Goal: Information Seeking & Learning: Learn about a topic

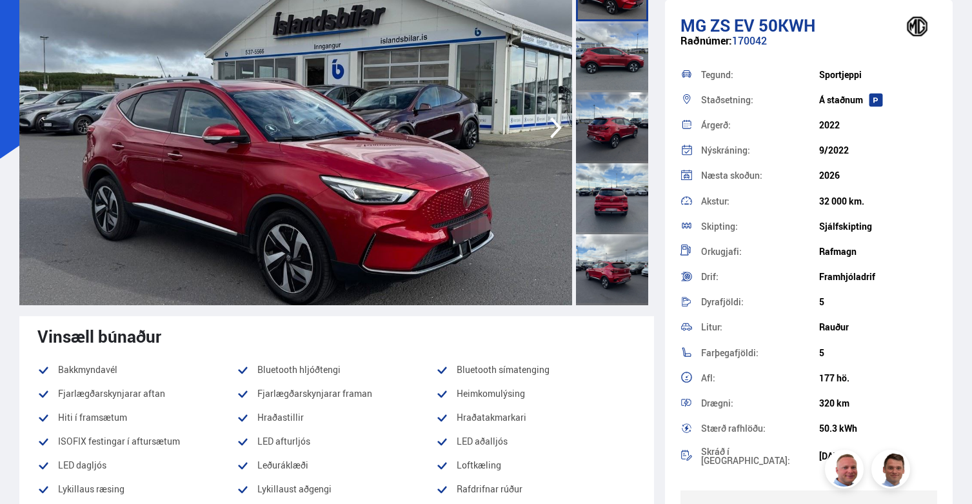
scroll to position [143, 0]
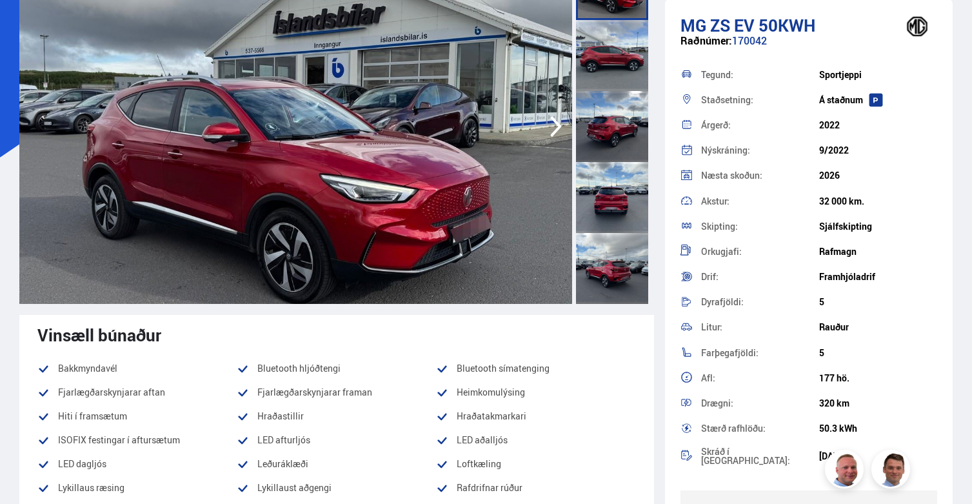
drag, startPoint x: 815, startPoint y: 201, endPoint x: 885, endPoint y: 202, distance: 70.3
click at [884, 202] on div "Akstur: 32 000 km." at bounding box center [808, 200] width 257 height 25
click at [885, 202] on div "32 000 km." at bounding box center [878, 201] width 118 height 10
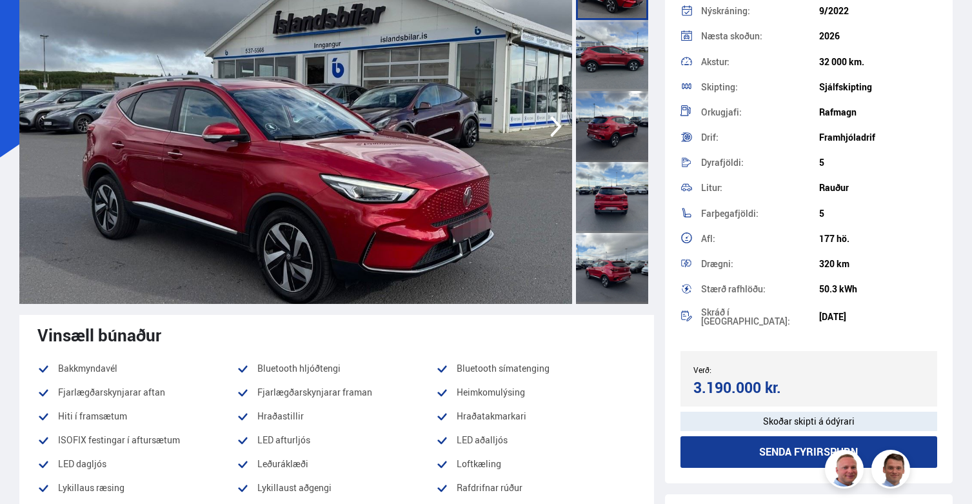
scroll to position [140, 0]
drag, startPoint x: 811, startPoint y: 309, endPoint x: 862, endPoint y: 311, distance: 51.7
click at [862, 311] on div "Skráð í söluskrá: 22.08.2025" at bounding box center [808, 316] width 257 height 30
click at [862, 311] on div "22.08.2025" at bounding box center [878, 316] width 118 height 10
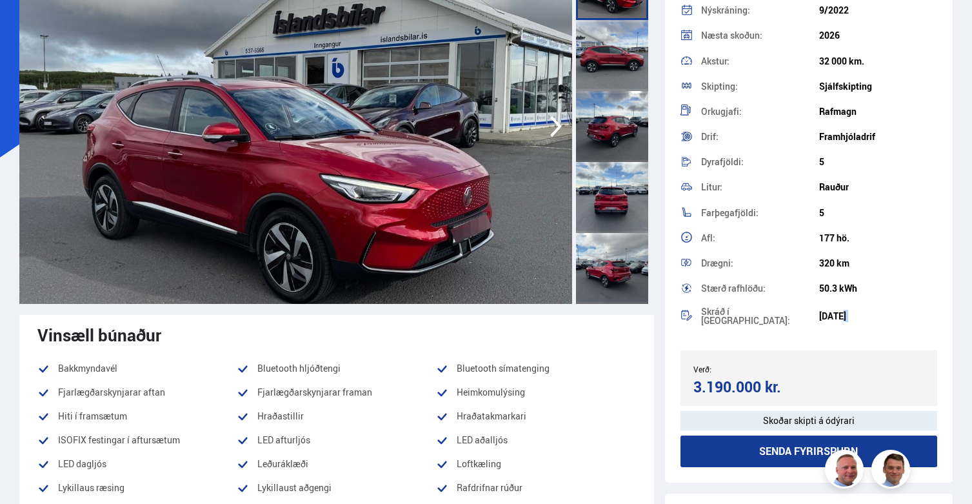
click at [862, 311] on div "22.08.2025" at bounding box center [878, 316] width 118 height 10
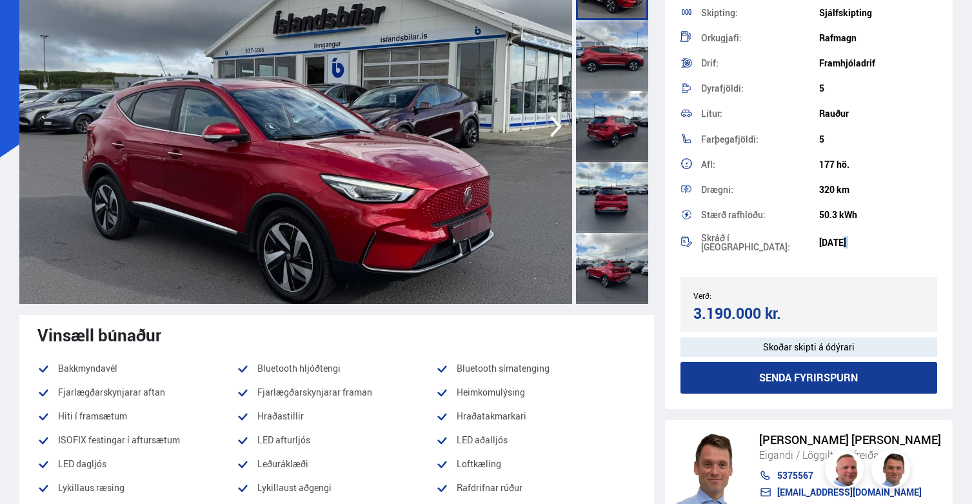
scroll to position [206, 0]
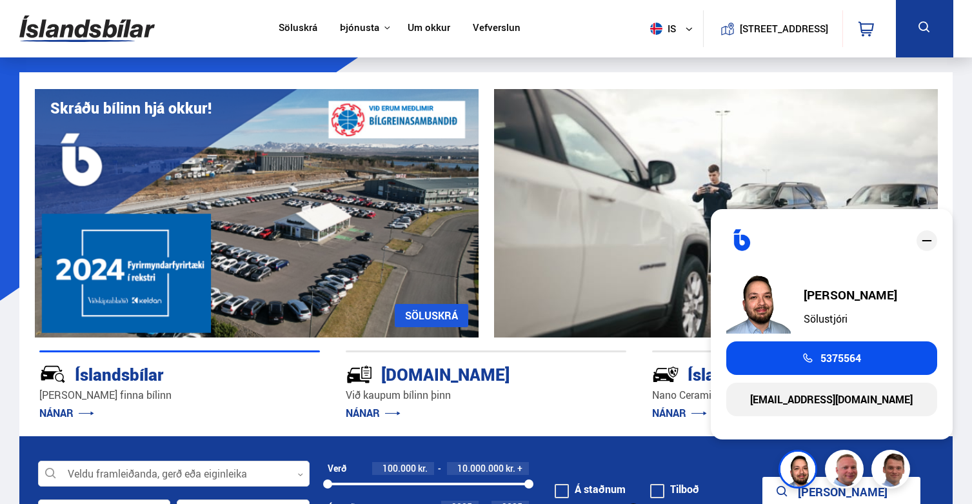
click at [592, 343] on div "Íslandsbílar [PERSON_NAME] finna bílinn NÁNAR [DOMAIN_NAME] Við kaupum bílinn þ…" at bounding box center [486, 386] width 934 height 99
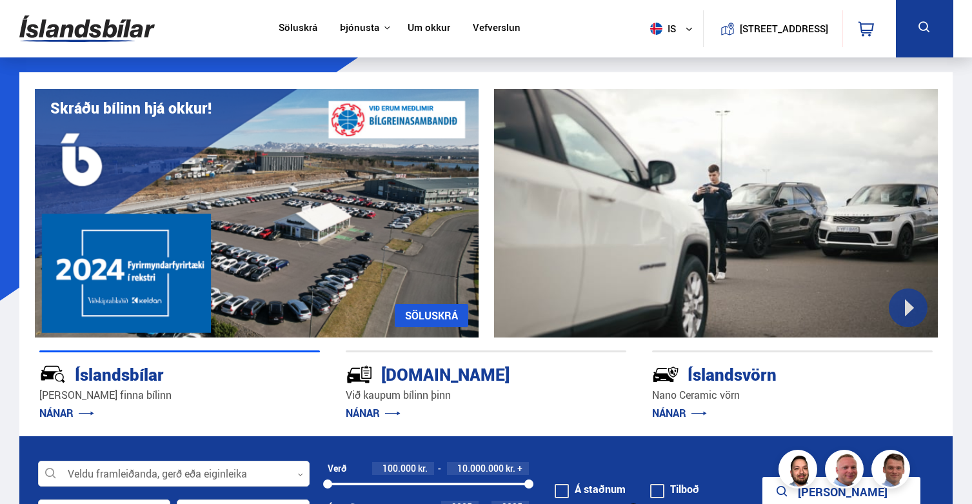
click at [488, 26] on link "Vefverslun" at bounding box center [497, 29] width 48 height 14
